Goal: Navigation & Orientation: Find specific page/section

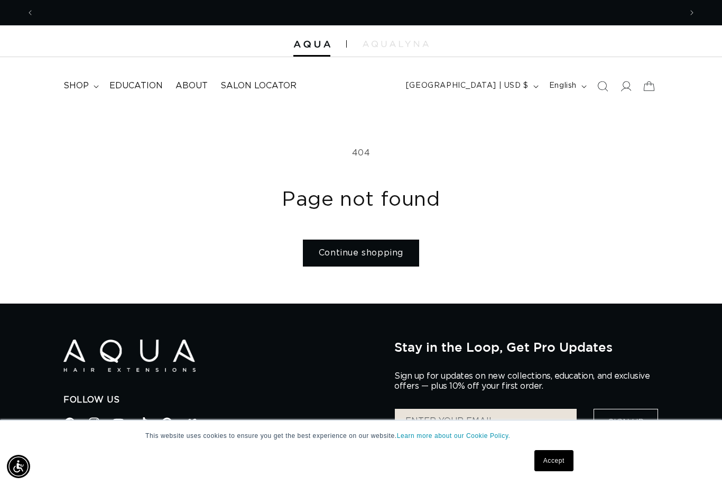
scroll to position [0, 647]
click at [360, 260] on link "Continue shopping" at bounding box center [361, 253] width 116 height 27
click at [563, 464] on link "Accept" at bounding box center [554, 460] width 39 height 21
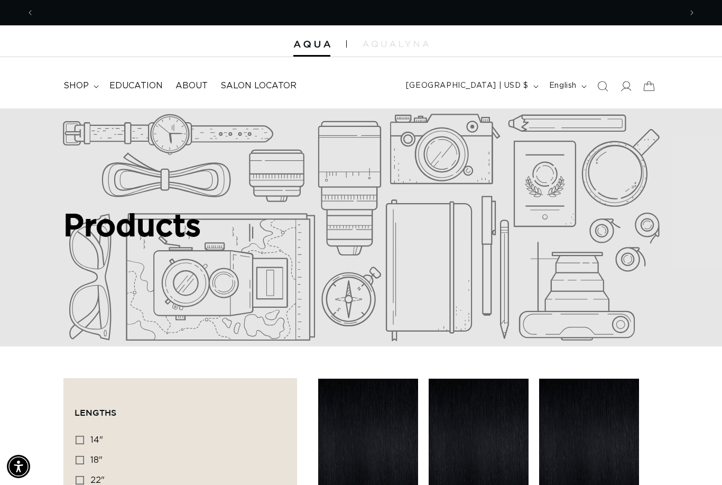
scroll to position [0, 1295]
click at [73, 84] on span "shop" at bounding box center [75, 85] width 25 height 11
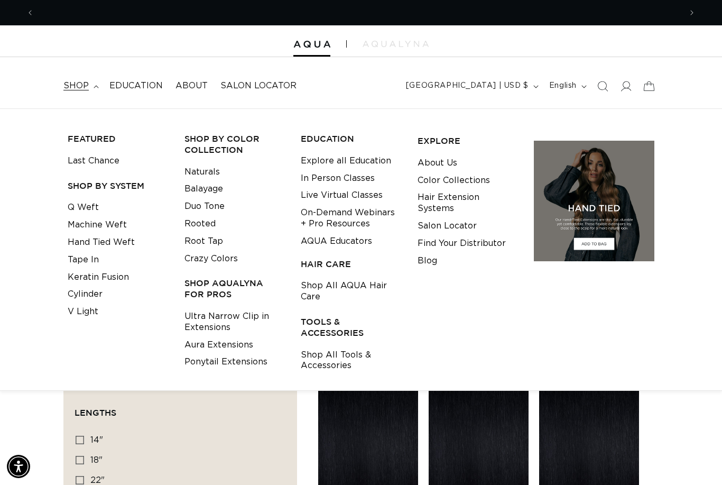
scroll to position [0, 0]
click at [78, 208] on link "Q Weft" at bounding box center [83, 207] width 31 height 17
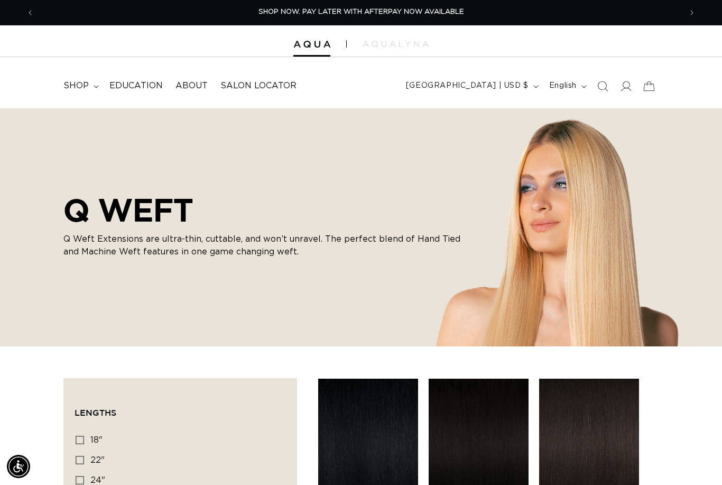
click at [79, 80] on span "shop" at bounding box center [75, 85] width 25 height 11
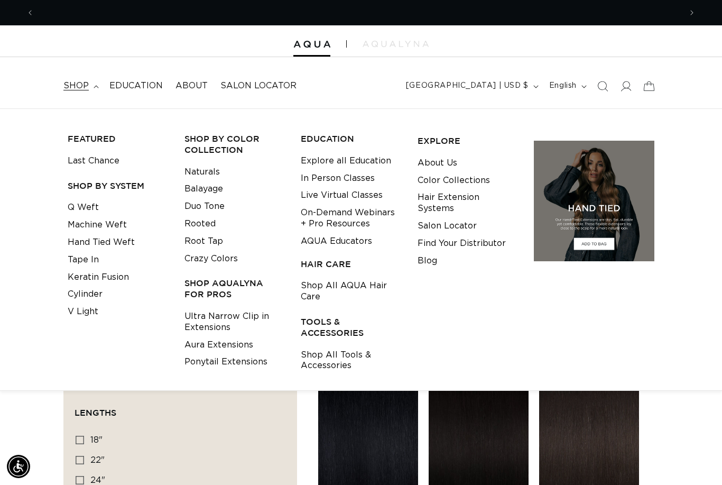
scroll to position [0, 1295]
click at [88, 310] on link "V Light" at bounding box center [83, 311] width 31 height 17
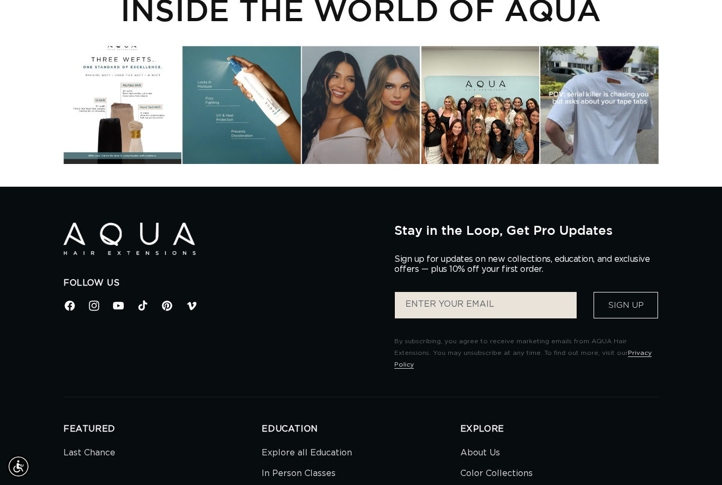
scroll to position [0, 1295]
click at [67, 307] on icon at bounding box center [70, 305] width 10 height 10
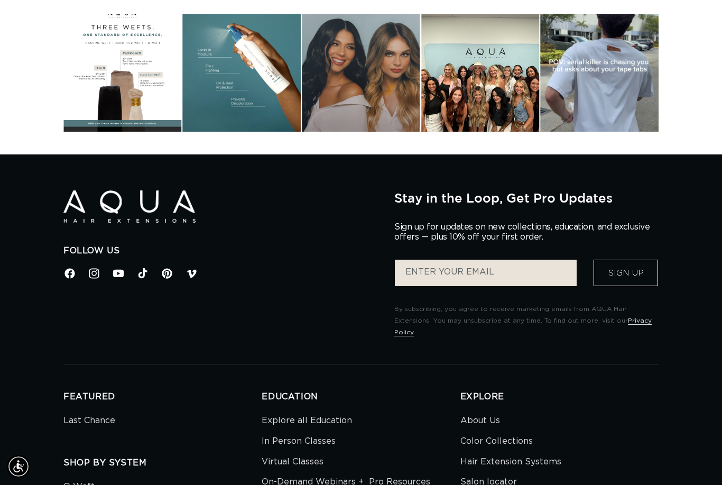
scroll to position [1546, 0]
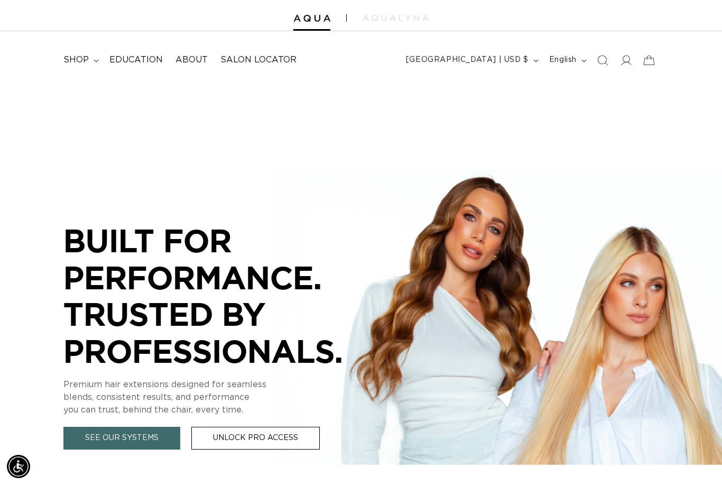
scroll to position [41, 0]
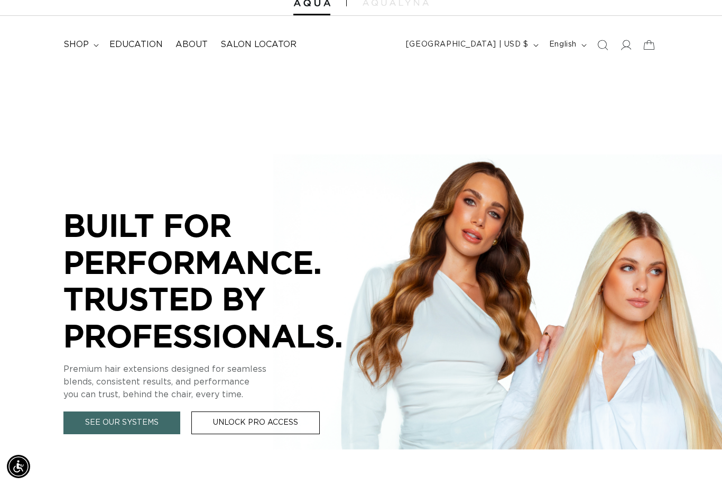
click at [129, 425] on link "See Our Systems" at bounding box center [121, 422] width 117 height 23
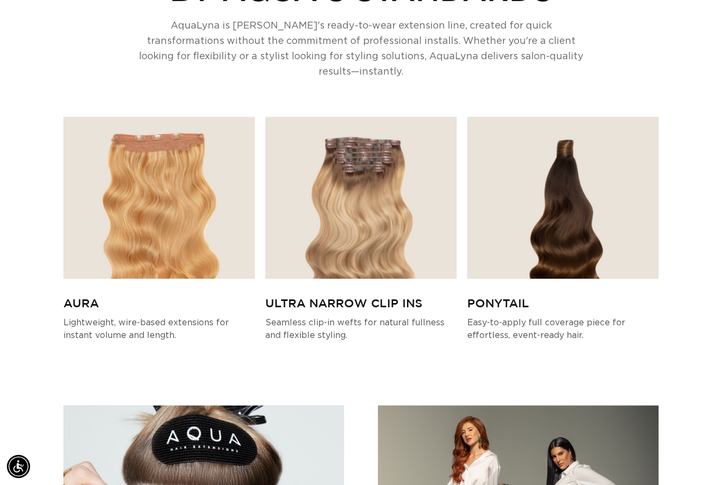
scroll to position [0, 1295]
